Goal: Information Seeking & Learning: Check status

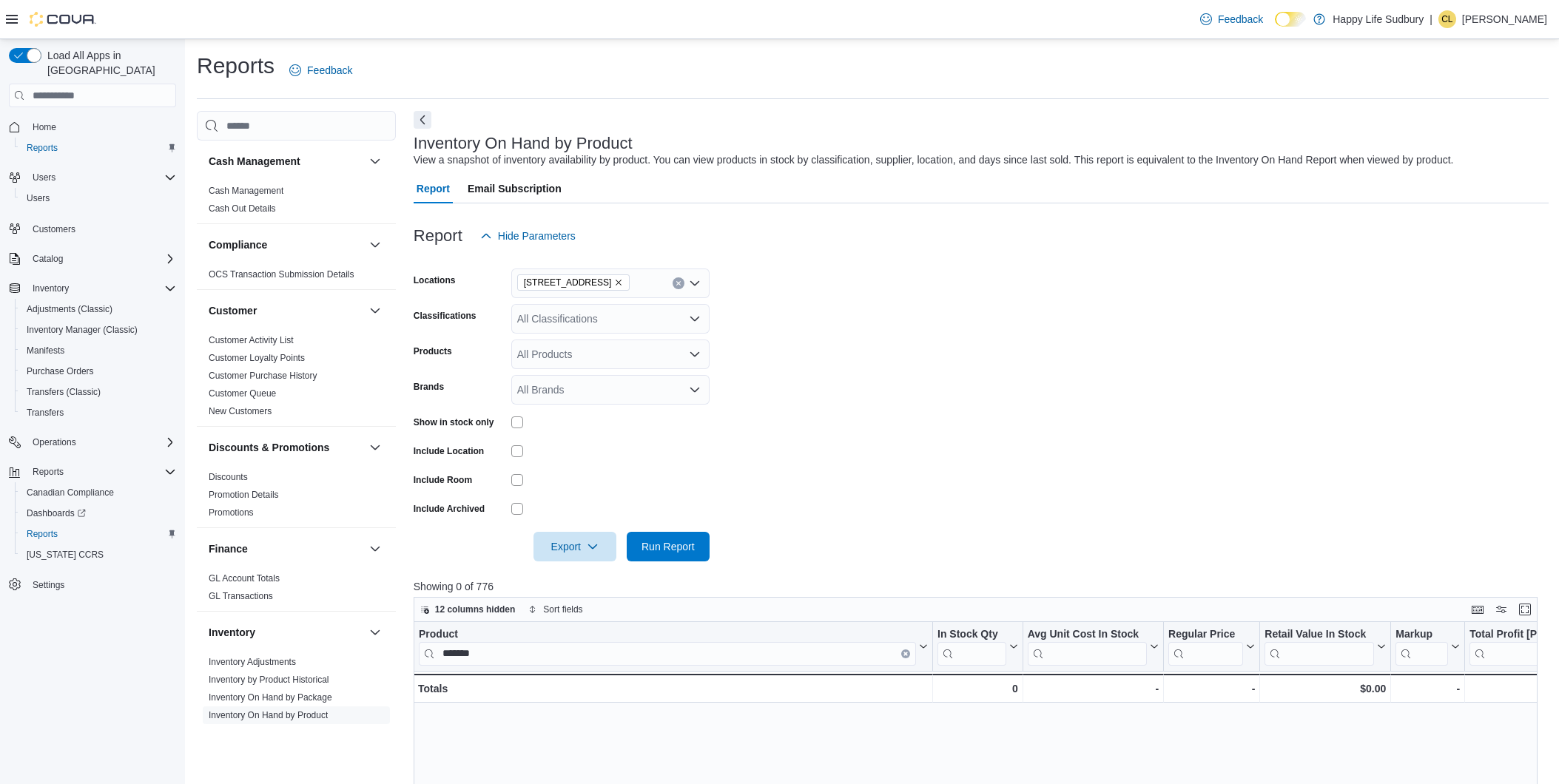
scroll to position [410, 0]
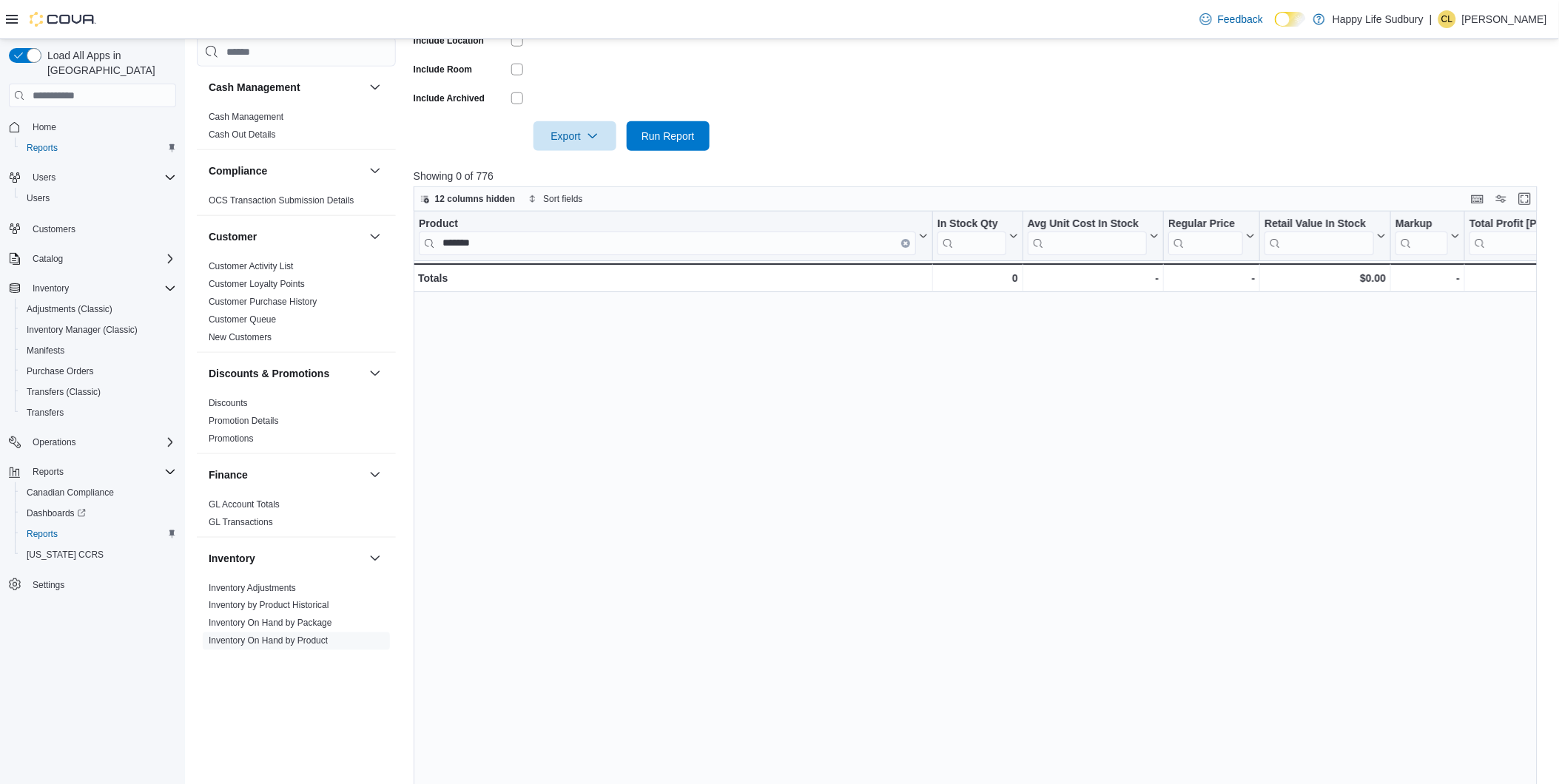
drag, startPoint x: 505, startPoint y: 234, endPoint x: 404, endPoint y: 225, distance: 101.4
click at [404, 225] on div "Cash Management Cash Management Cash Out Details Compliance OCS Transaction Sub…" at bounding box center [872, 257] width 1352 height 1113
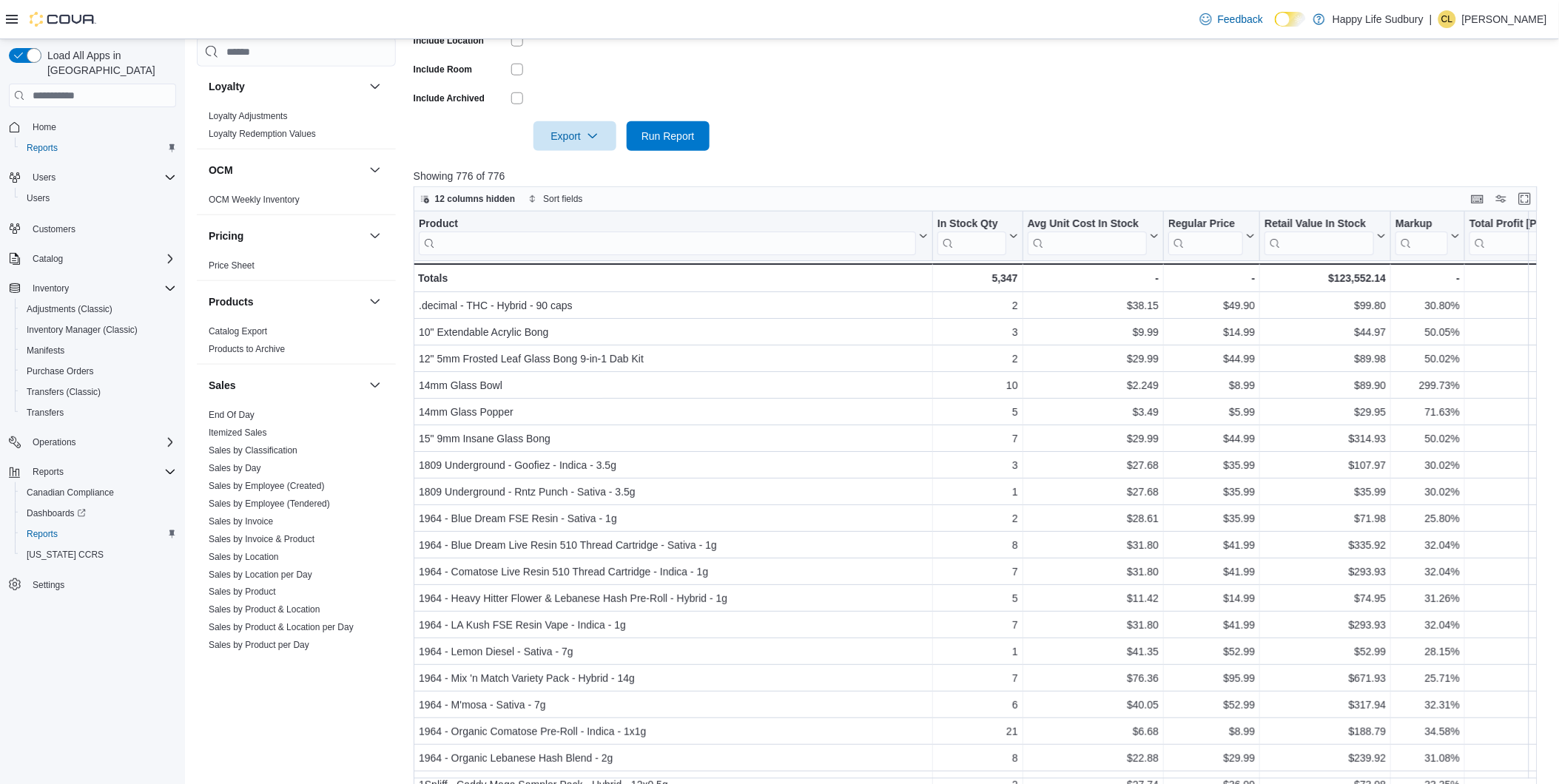
scroll to position [820, 0]
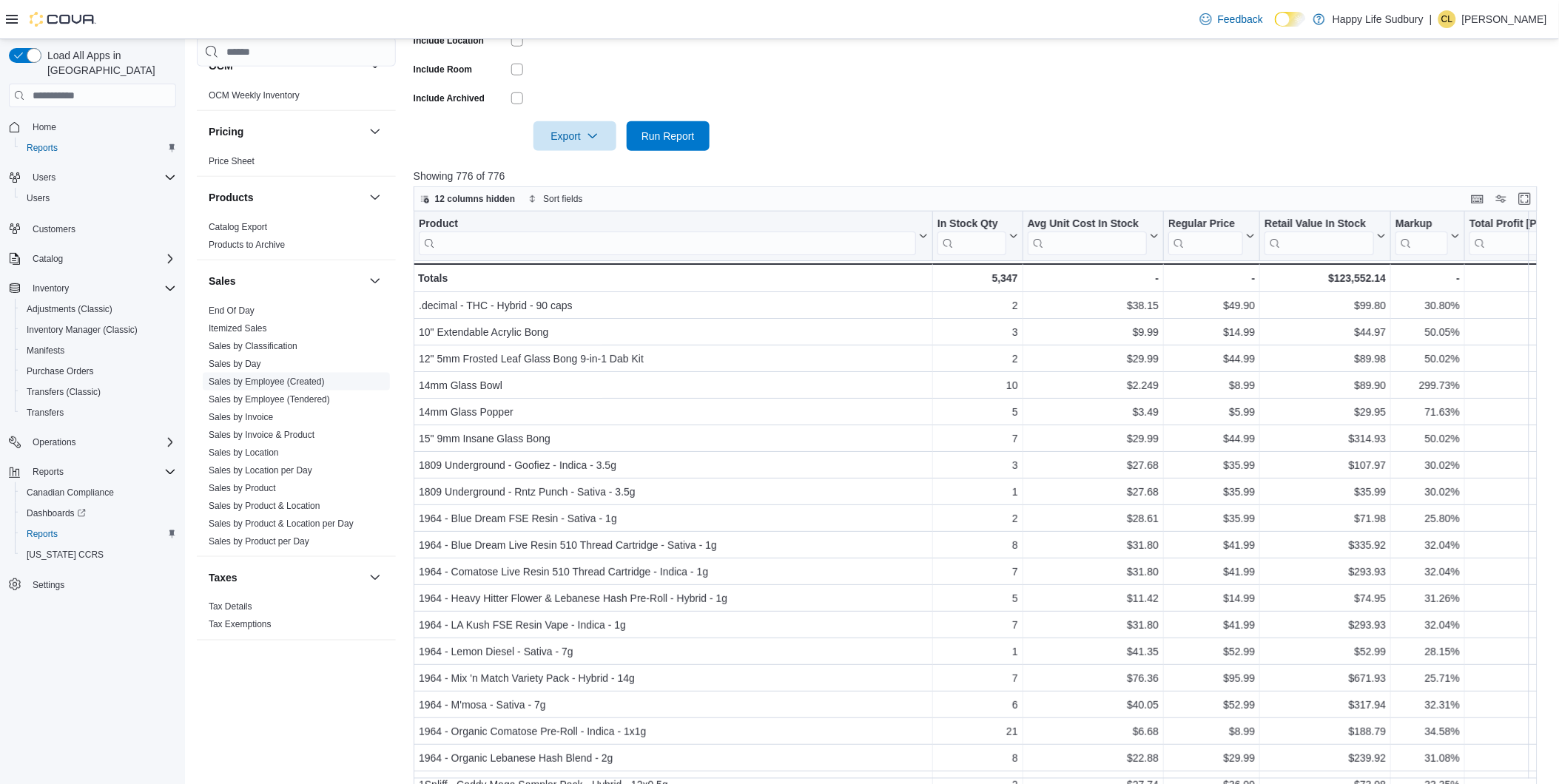
drag, startPoint x: 247, startPoint y: 450, endPoint x: 324, endPoint y: 451, distance: 77.0
click at [247, 450] on link "Sales by Location" at bounding box center [244, 453] width 70 height 11
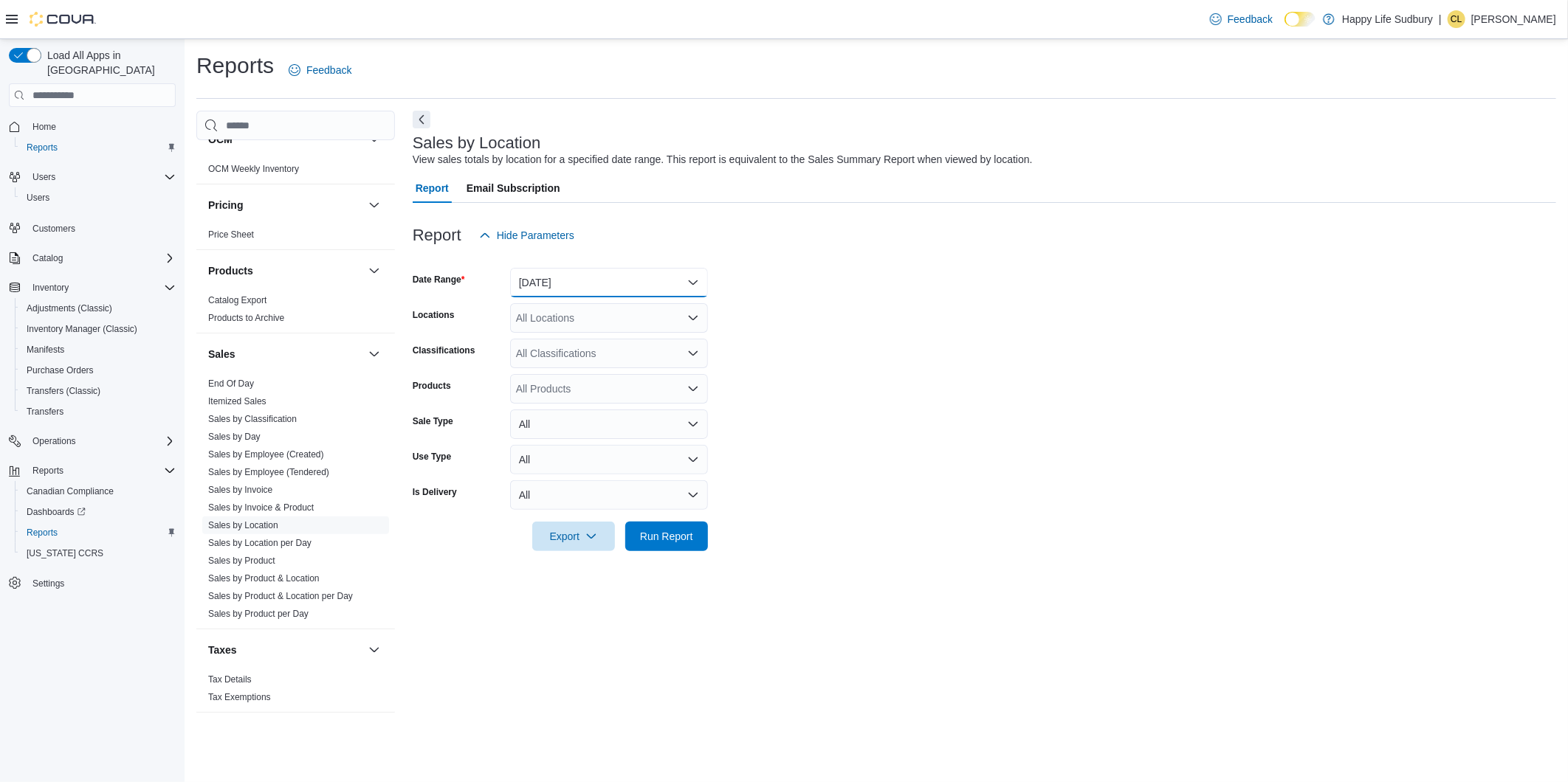
click at [559, 285] on button "[DATE]" at bounding box center [609, 282] width 198 height 29
drag, startPoint x: 559, startPoint y: 331, endPoint x: 616, endPoint y: 437, distance: 120.4
click at [560, 335] on button "[DATE]" at bounding box center [609, 341] width 198 height 29
click at [659, 528] on span "Run Report" at bounding box center [666, 535] width 65 height 29
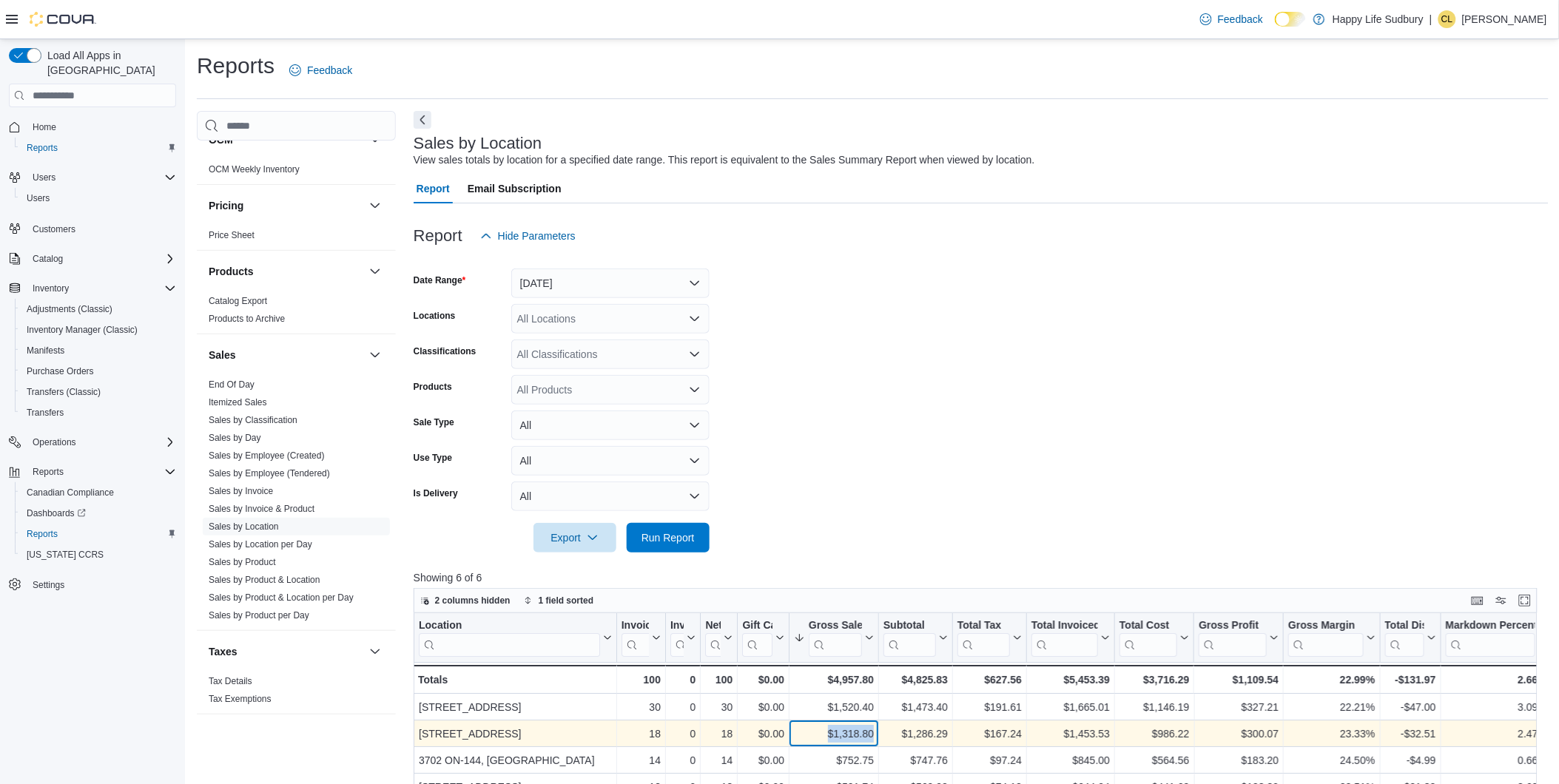
drag, startPoint x: 853, startPoint y: 728, endPoint x: 886, endPoint y: 728, distance: 33.0
click at [886, 728] on div "[GEOGRAPHIC_DATA] - Location, column 1, row 2 18 - Invoices Sold, column 2, row…" at bounding box center [1255, 733] width 1683 height 26
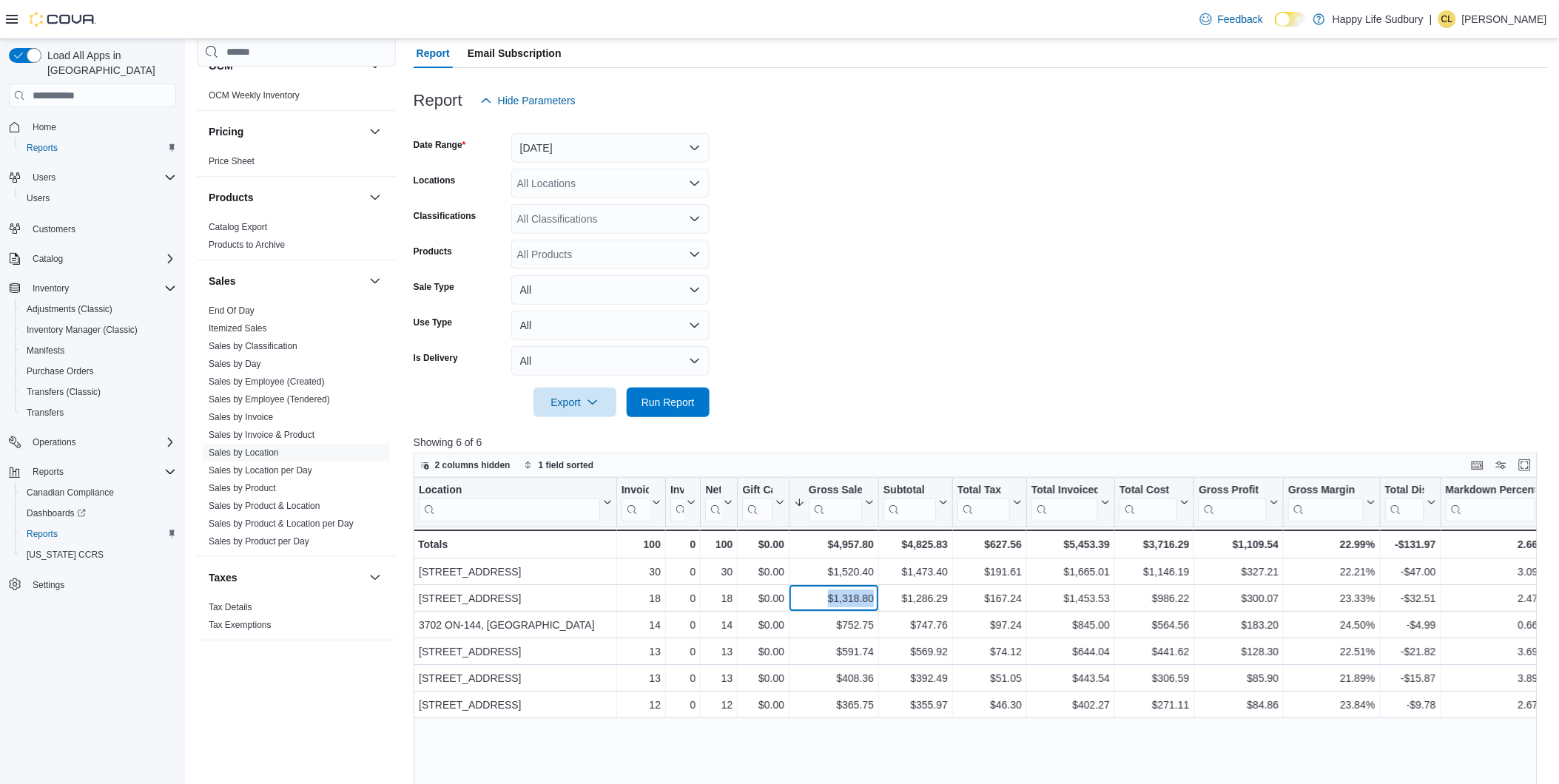
scroll to position [246, 0]
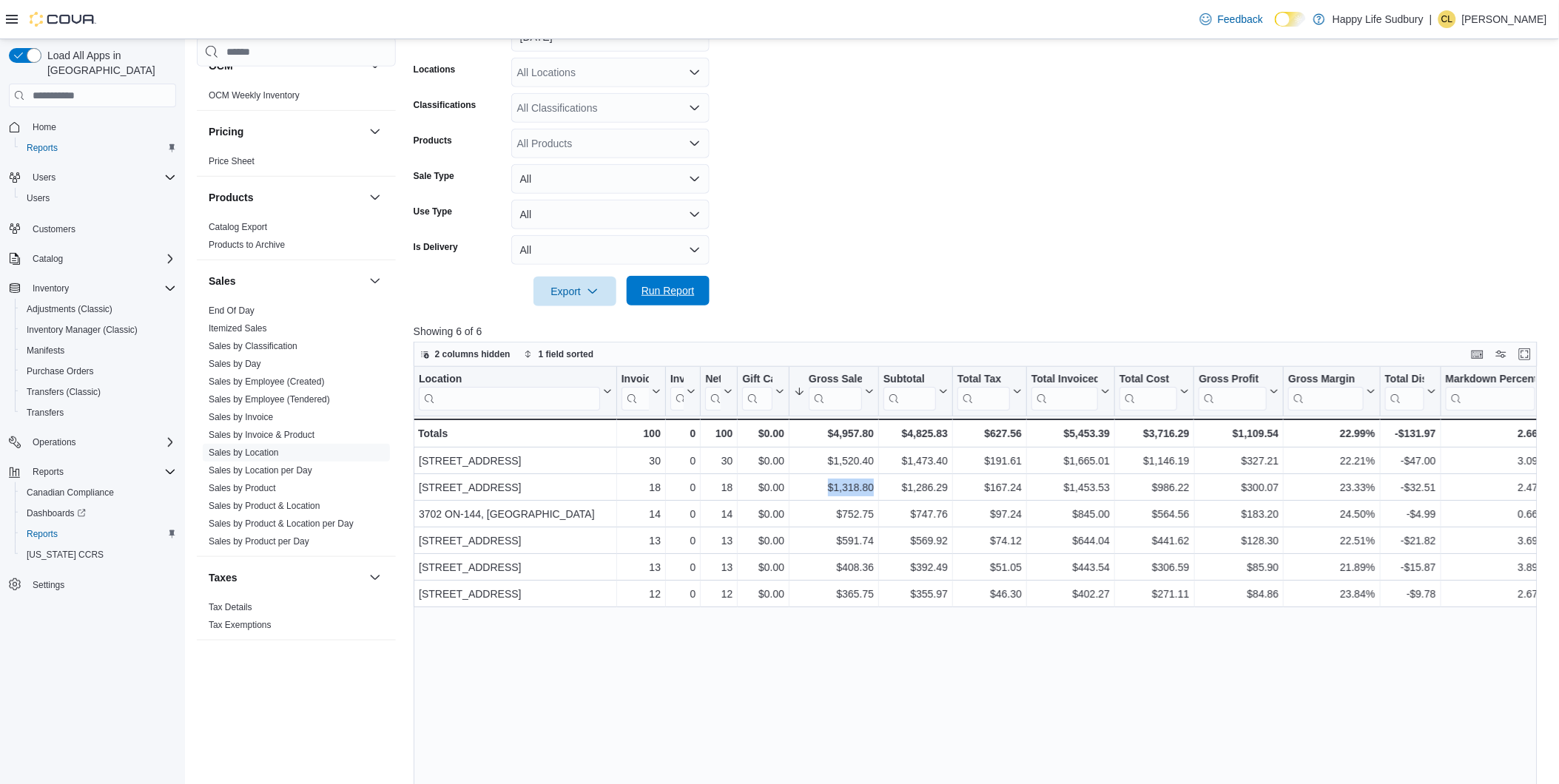
click at [640, 304] on span "Run Report" at bounding box center [668, 291] width 65 height 30
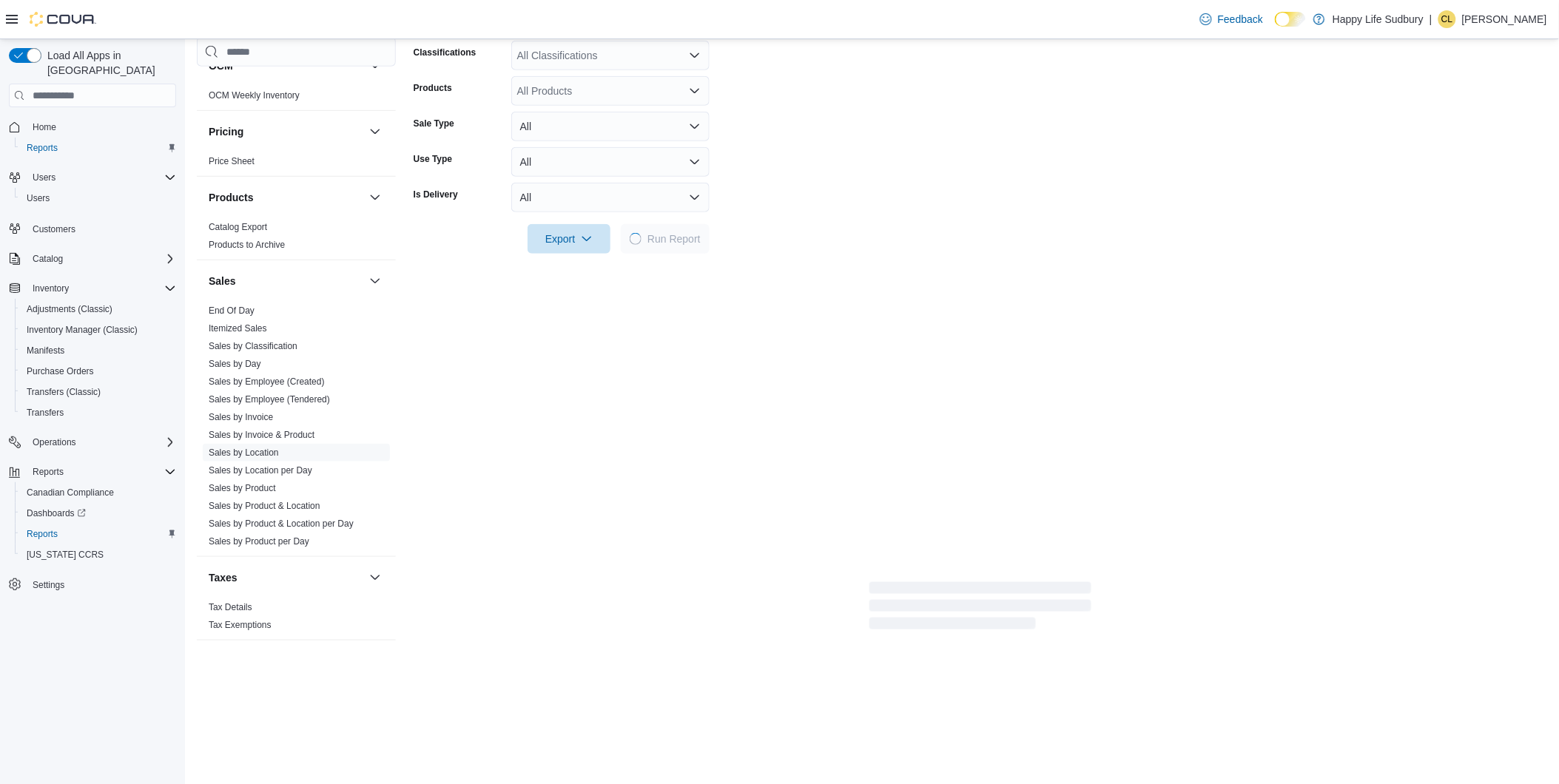
scroll to position [328, 0]
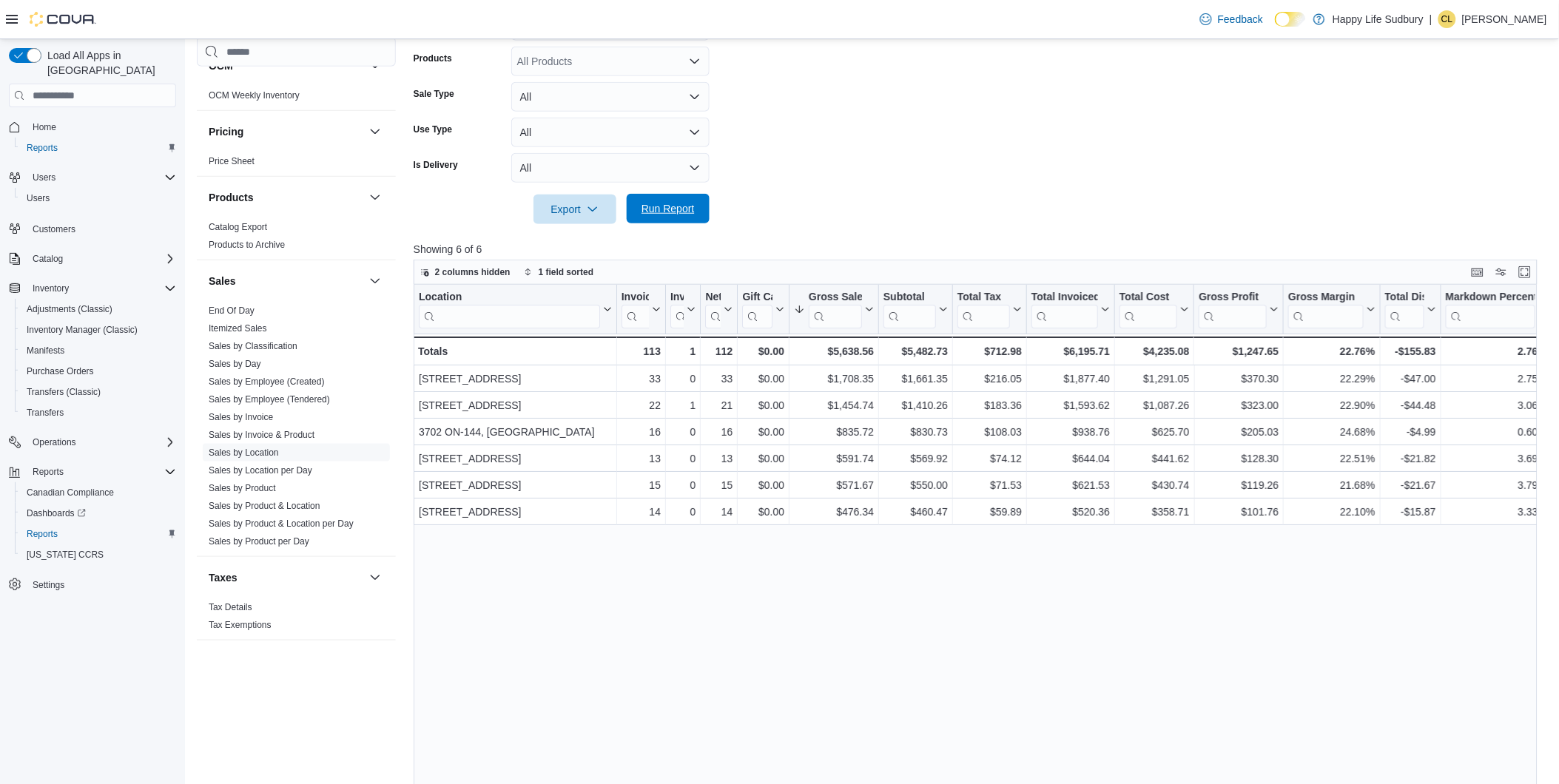
click at [707, 215] on button "Run Report" at bounding box center [668, 208] width 83 height 30
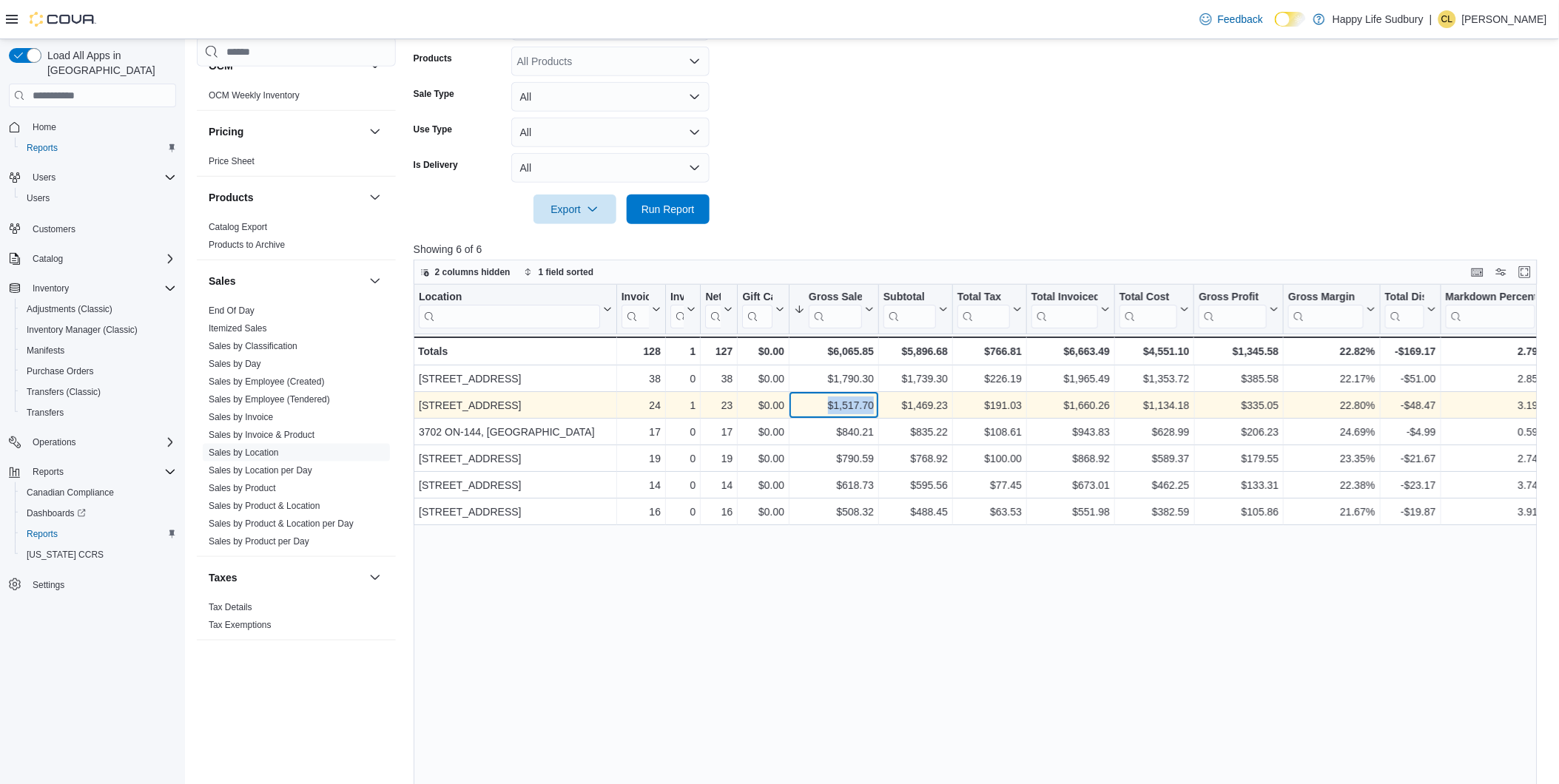
drag, startPoint x: 827, startPoint y: 395, endPoint x: 894, endPoint y: 392, distance: 67.1
click at [894, 392] on div "[GEOGRAPHIC_DATA] - Location, column 1, row 2 24 - Invoices Sold, column 2, row…" at bounding box center [1255, 405] width 1683 height 26
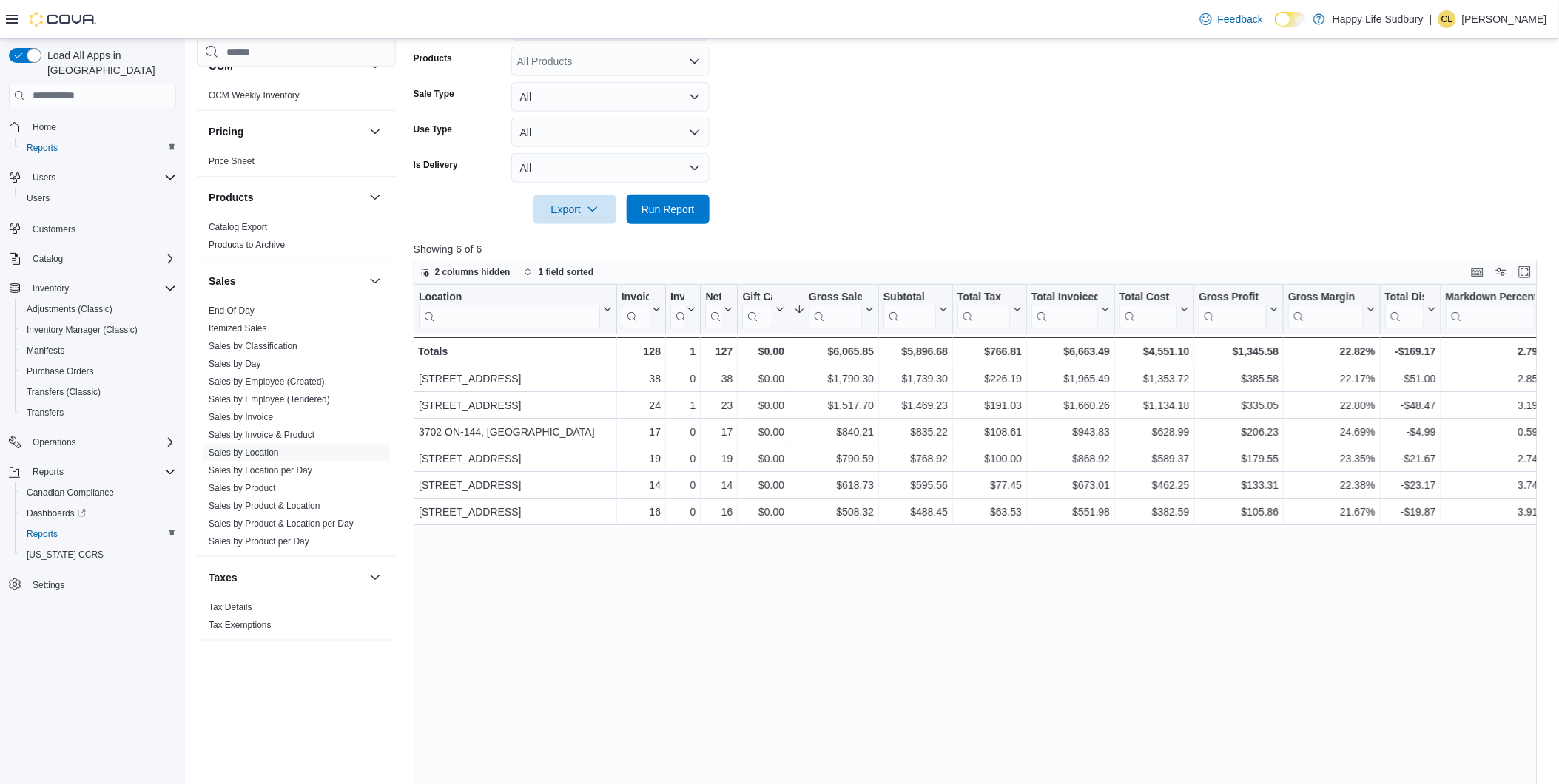
click at [841, 147] on form "Date Range [DATE] Locations All Locations Classifications All Classifications P…" at bounding box center [981, 73] width 1135 height 302
